Goal: Book appointment/travel/reservation

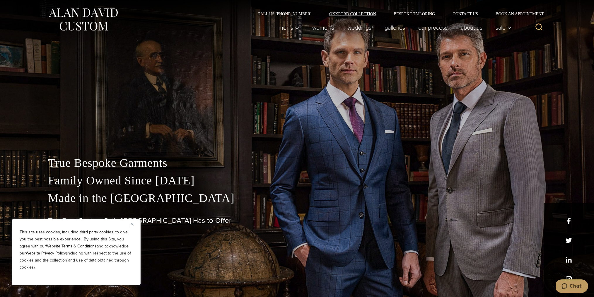
click at [356, 12] on link "Oxxford Collection" at bounding box center [352, 14] width 64 height 4
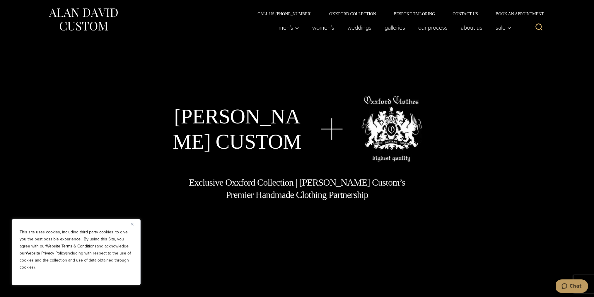
click at [132, 226] on button "Close" at bounding box center [134, 223] width 7 height 7
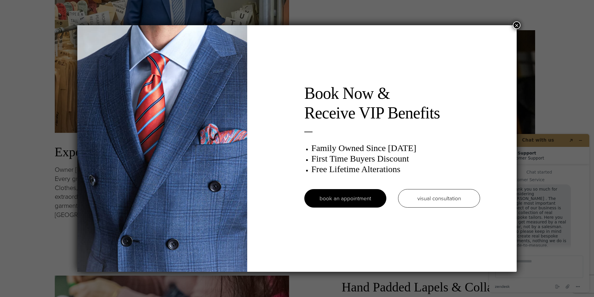
click at [522, 29] on div "Book Now & Receive VIP Benefits Family Owned Since 1913 First Time Buyers Disco…" at bounding box center [297, 148] width 594 height 297
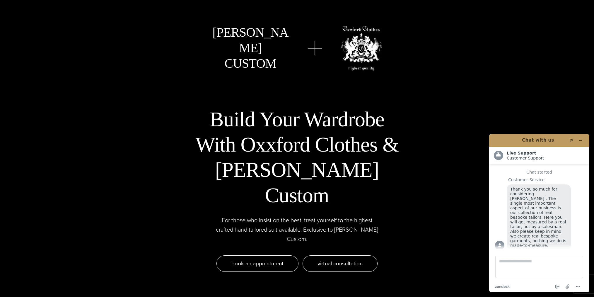
scroll to position [1855, 0]
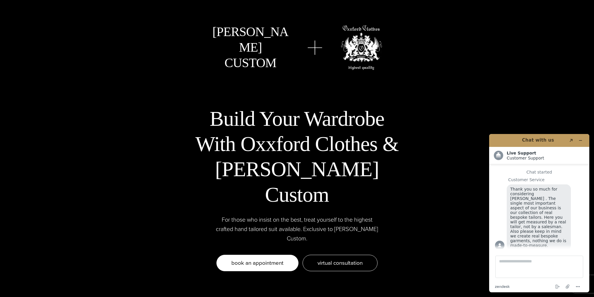
click at [273, 258] on span "Book an appointment" at bounding box center [257, 262] width 52 height 8
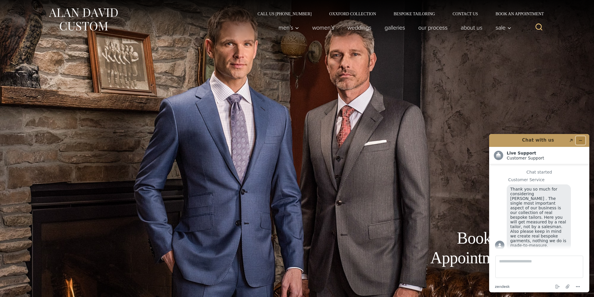
click at [582, 140] on icon "Minimize widget" at bounding box center [580, 140] width 3 height 0
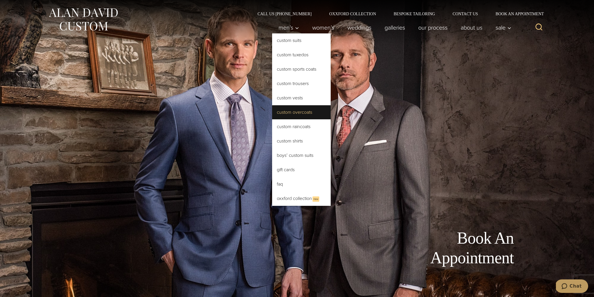
click at [301, 115] on link "Custom Overcoats" at bounding box center [301, 112] width 59 height 14
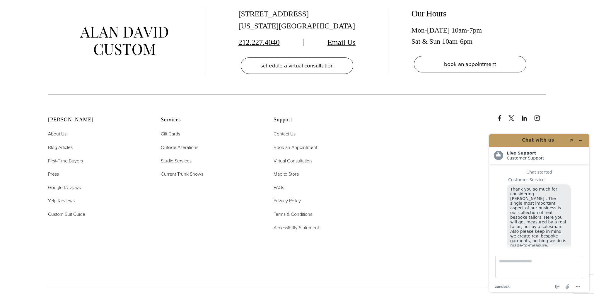
scroll to position [6, 0]
